Goal: Task Accomplishment & Management: Use online tool/utility

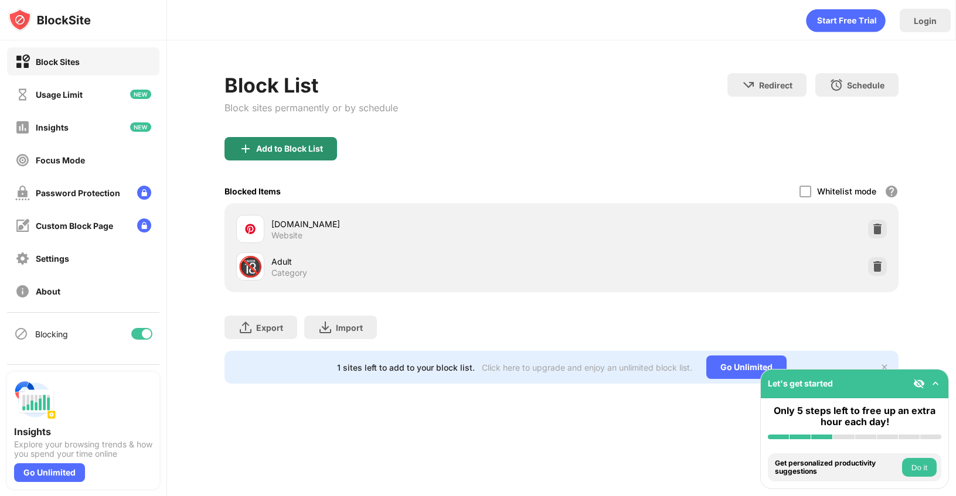
click at [268, 139] on div "Add to Block List" at bounding box center [280, 148] width 113 height 23
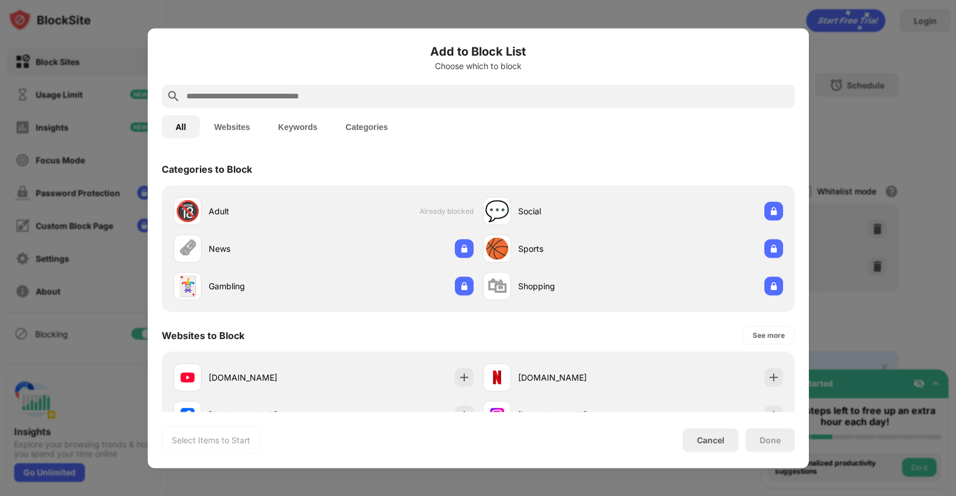
click at [268, 102] on input "text" at bounding box center [487, 96] width 605 height 14
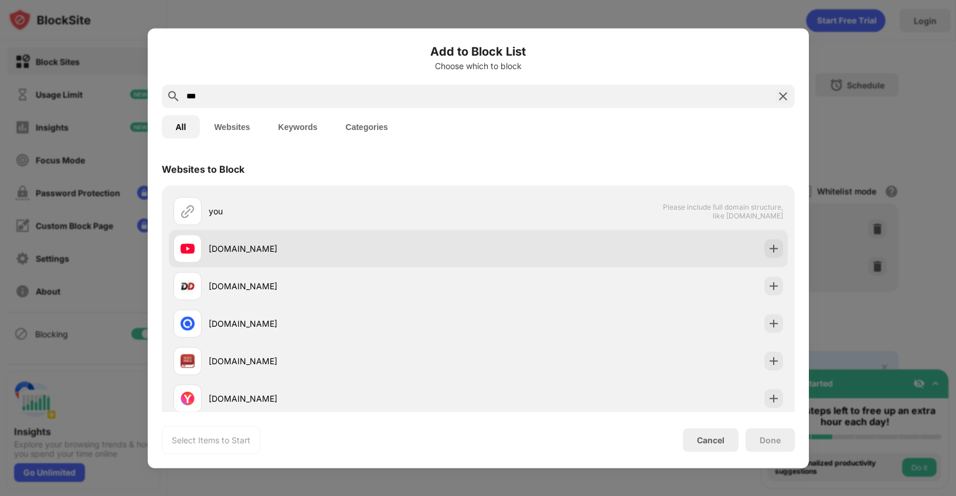
type input "***"
click at [221, 234] on div "[DOMAIN_NAME]" at bounding box center [478, 249] width 619 height 38
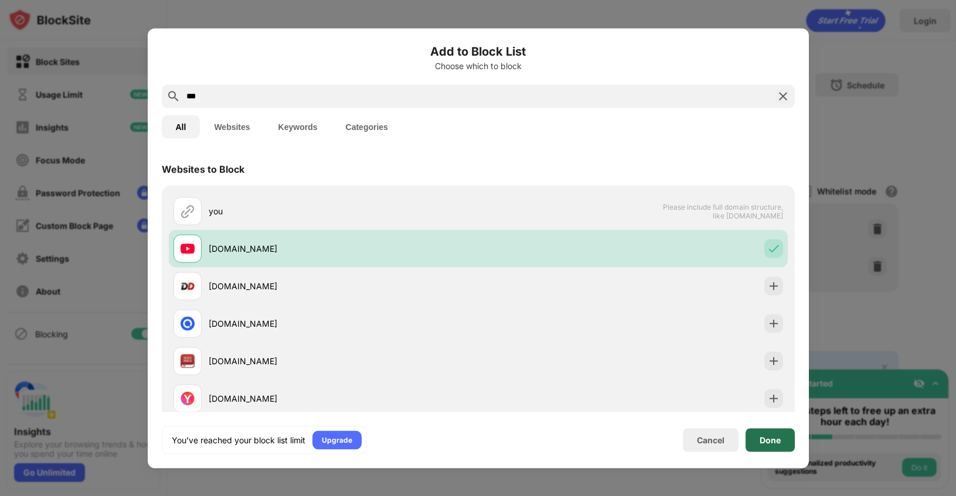
click at [762, 434] on div "Done" at bounding box center [770, 439] width 49 height 23
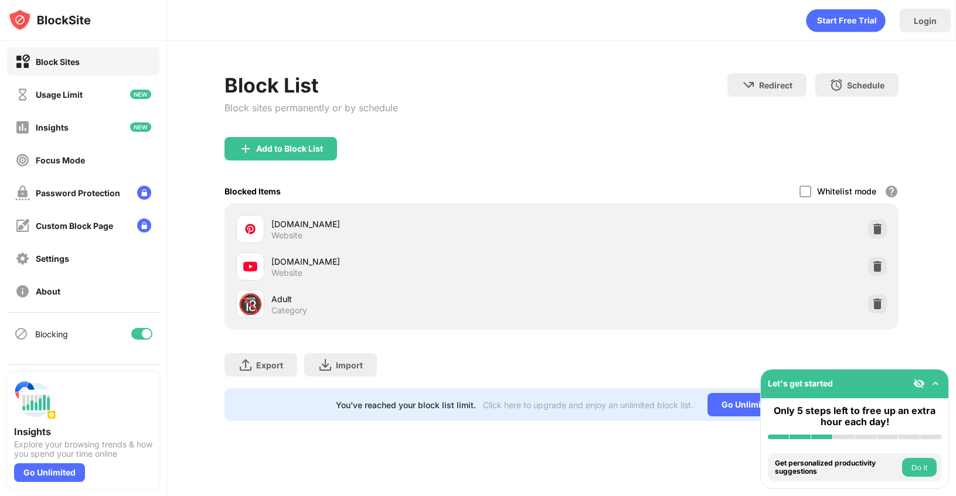
click at [268, 258] on div "[DOMAIN_NAME] Website" at bounding box center [398, 267] width 325 height 28
